Goal: Information Seeking & Learning: Learn about a topic

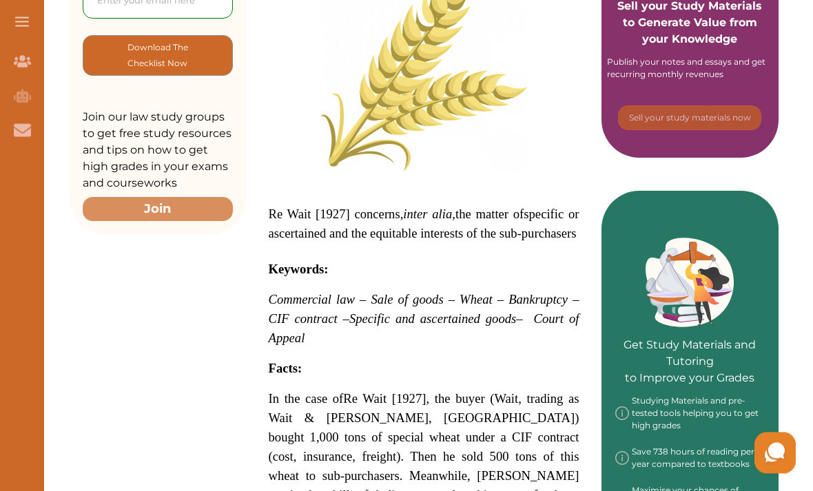
scroll to position [417, 0]
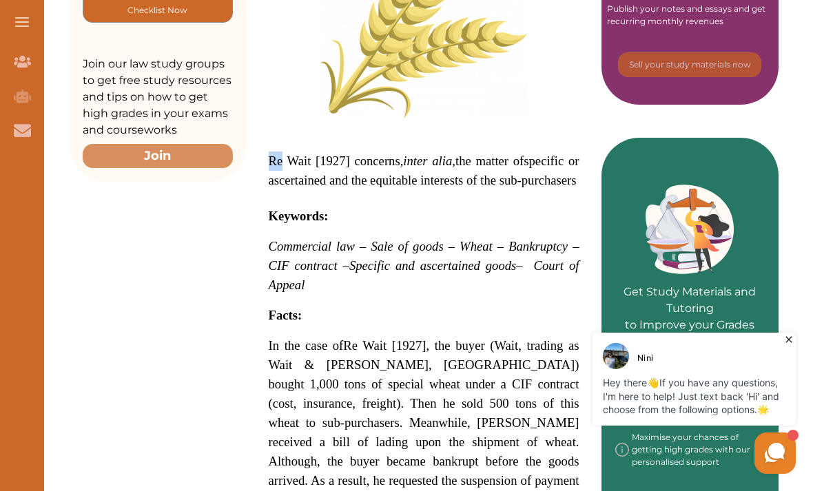
click at [308, 173] on span "specific or ascertained and the equitable interests of the sub-purchasers" at bounding box center [424, 171] width 311 height 34
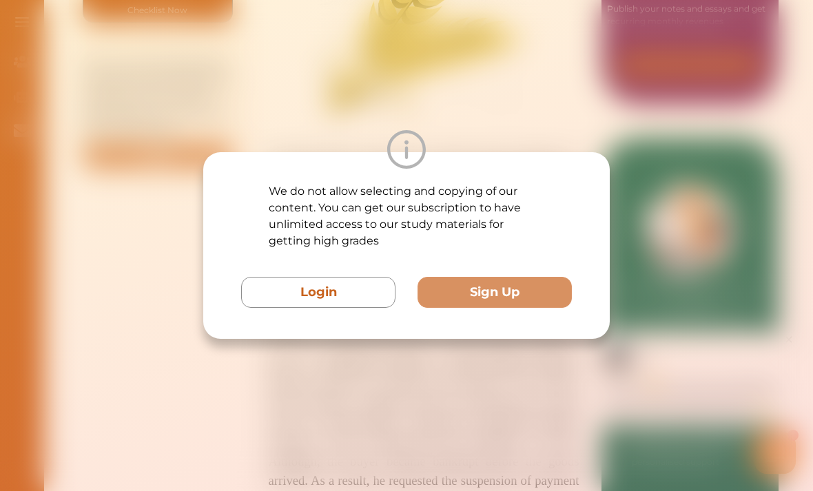
click at [331, 308] on button "Login" at bounding box center [318, 292] width 154 height 31
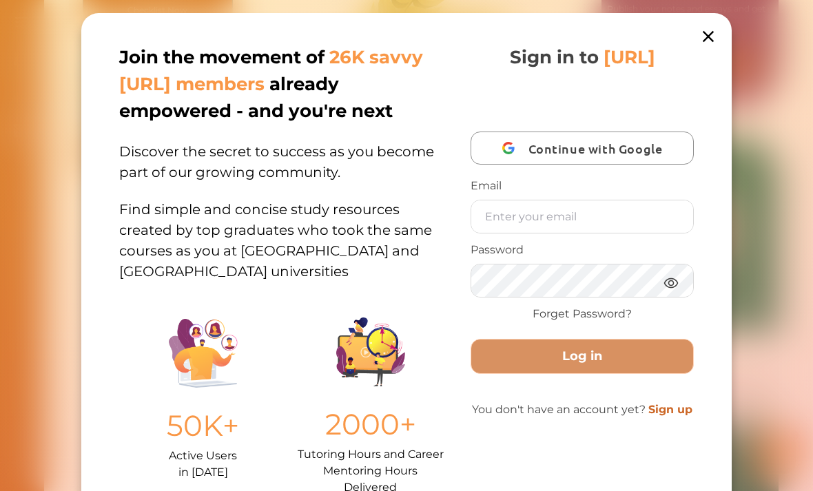
click at [87, 6] on div "Join the movement of 26K savvy [URL] members already empowered - and you're nex…" at bounding box center [406, 245] width 813 height 491
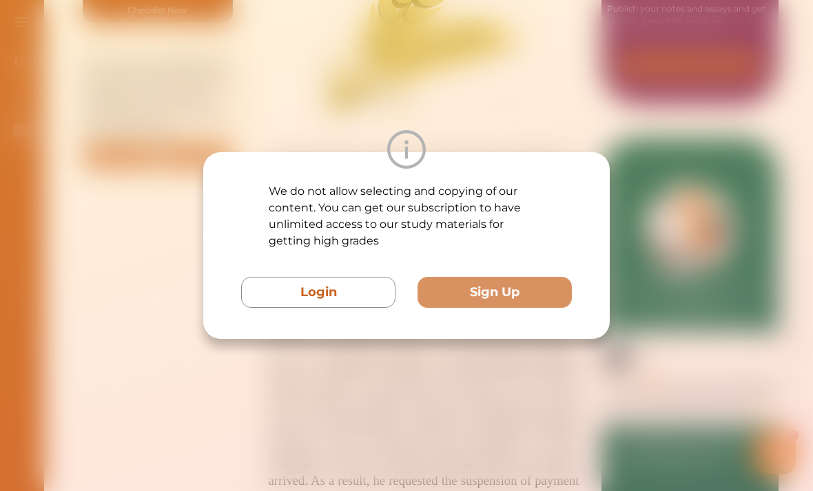
scroll to position [462, 0]
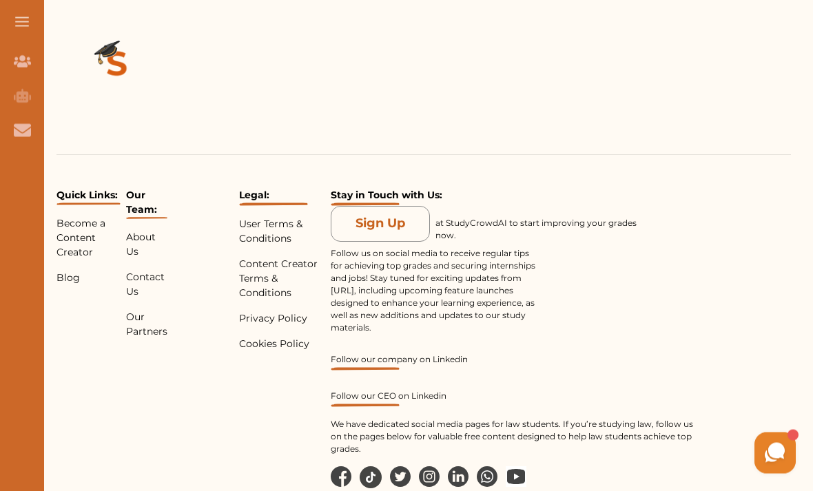
scroll to position [1926, 0]
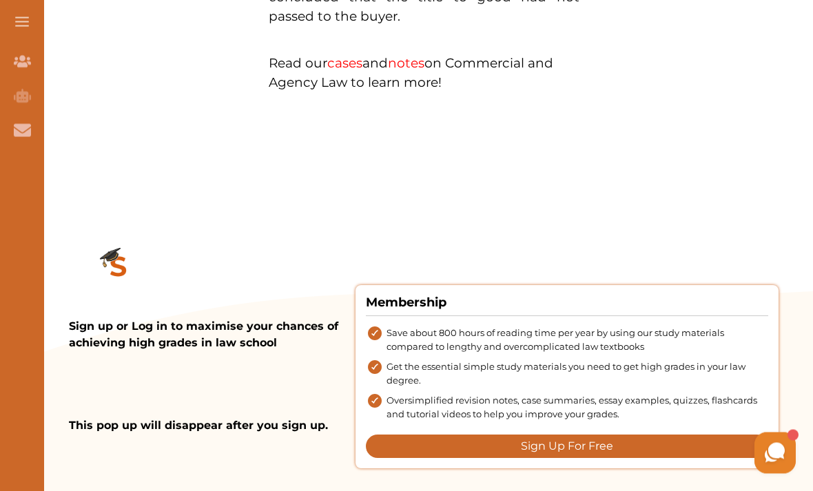
scroll to position [1263, 0]
